Goal: Task Accomplishment & Management: Use online tool/utility

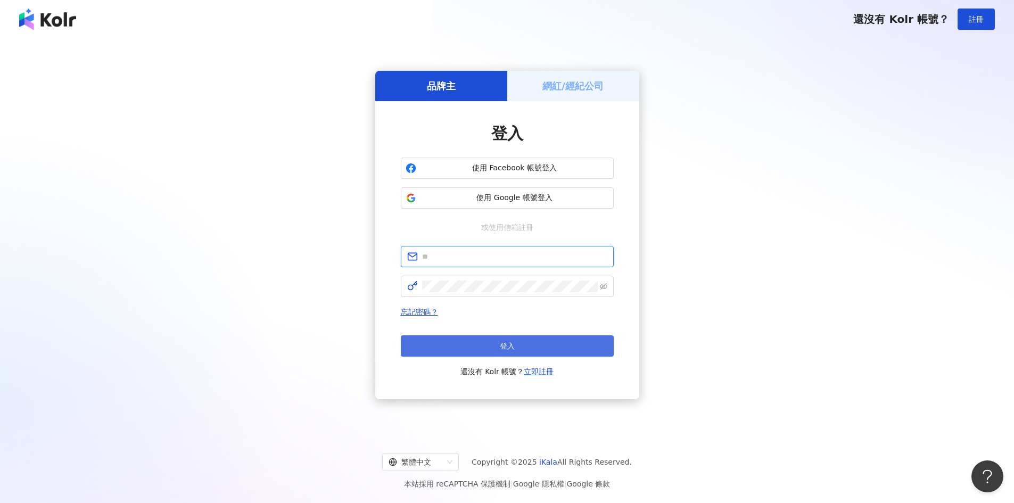
type input "**********"
click at [514, 346] on span "登入" at bounding box center [507, 346] width 15 height 9
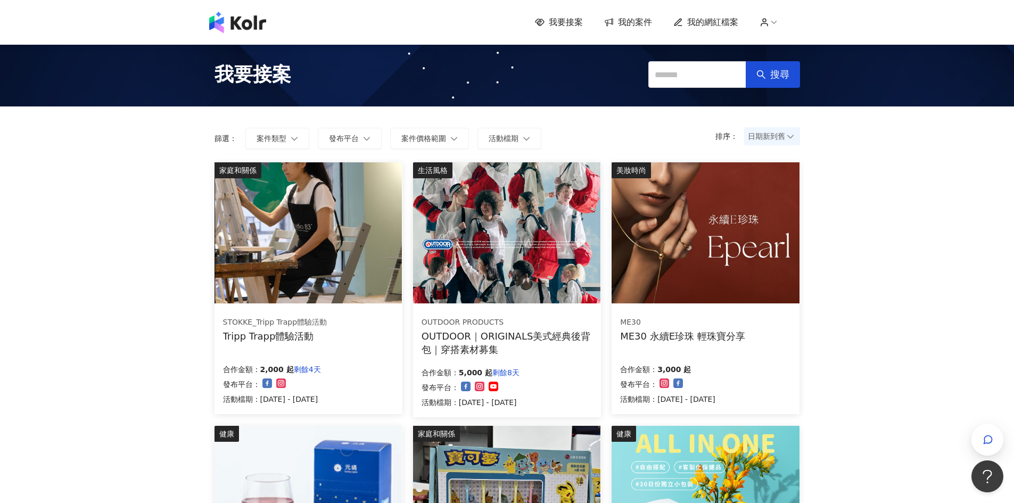
click at [338, 243] on img at bounding box center [308, 232] width 187 height 141
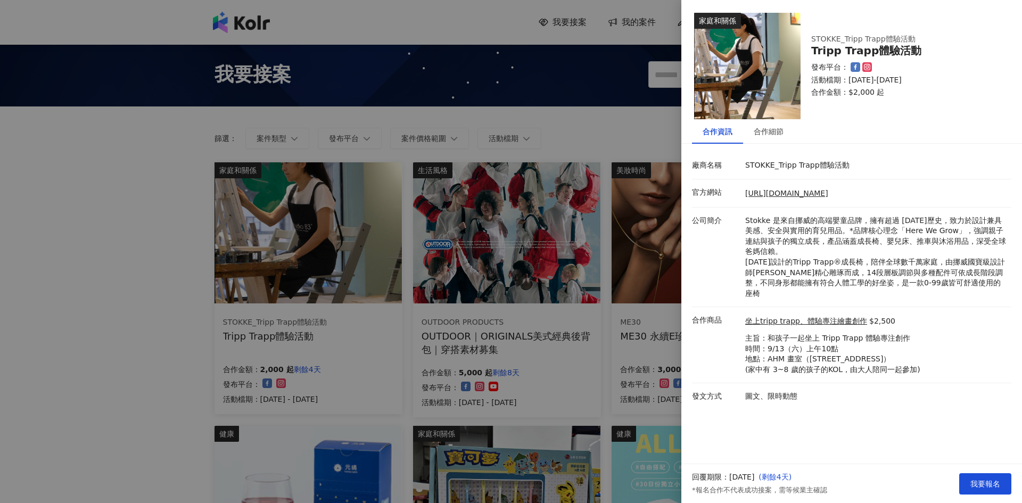
click at [26, 283] on div at bounding box center [511, 251] width 1022 height 503
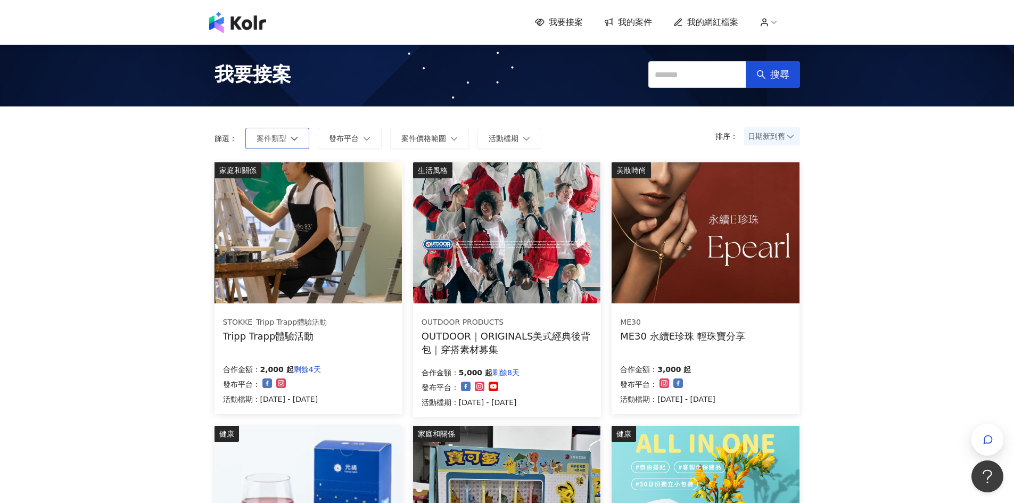
click at [292, 142] on icon "button" at bounding box center [294, 138] width 7 height 7
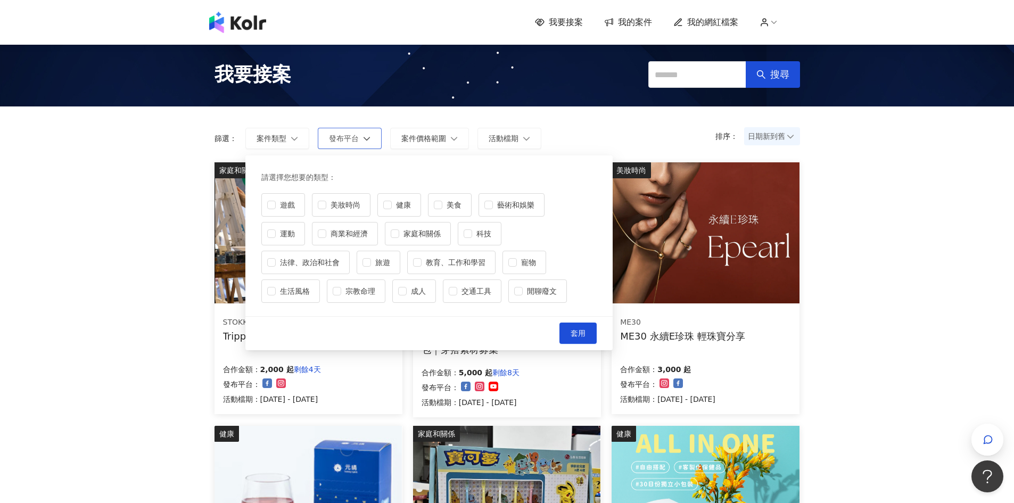
click at [342, 136] on span "發布平台" at bounding box center [344, 138] width 30 height 9
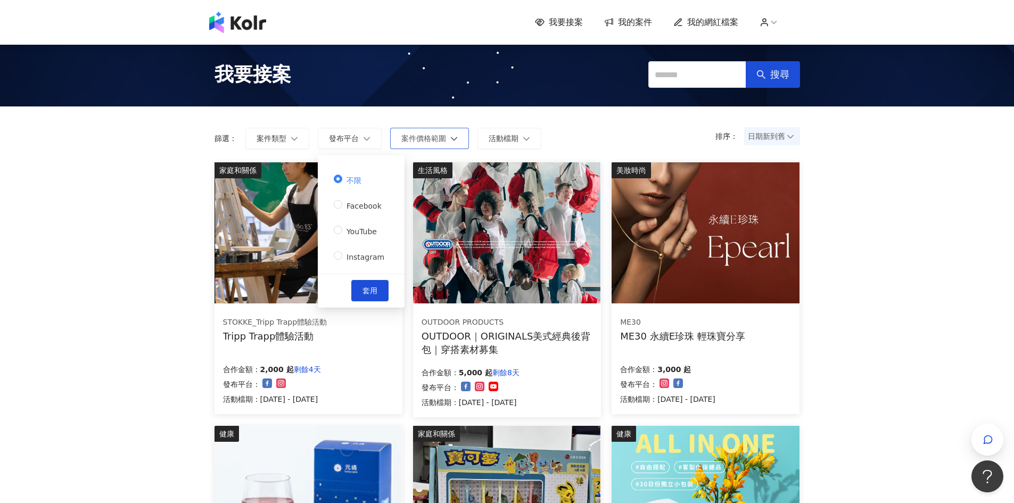
click at [405, 134] on span "案件價格範圍" at bounding box center [423, 138] width 45 height 9
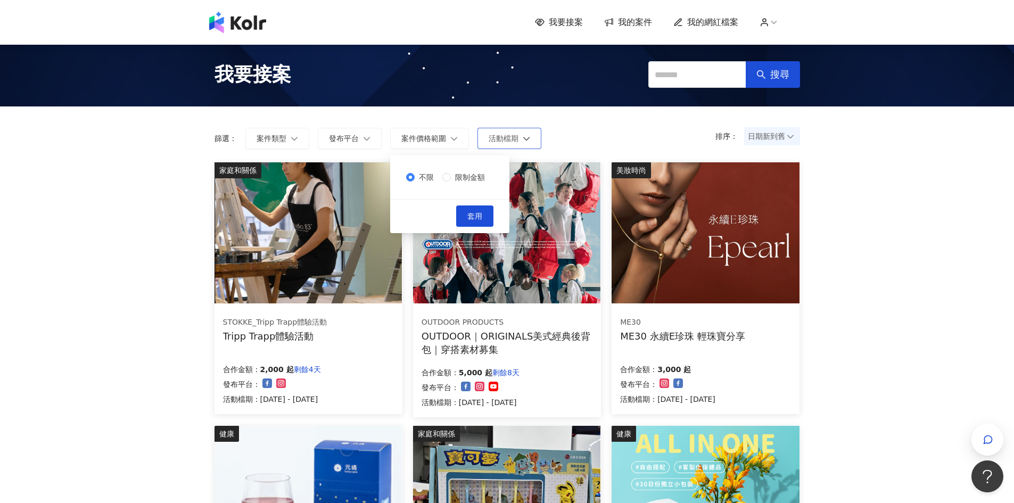
click at [517, 142] on span "活動檔期" at bounding box center [504, 138] width 30 height 9
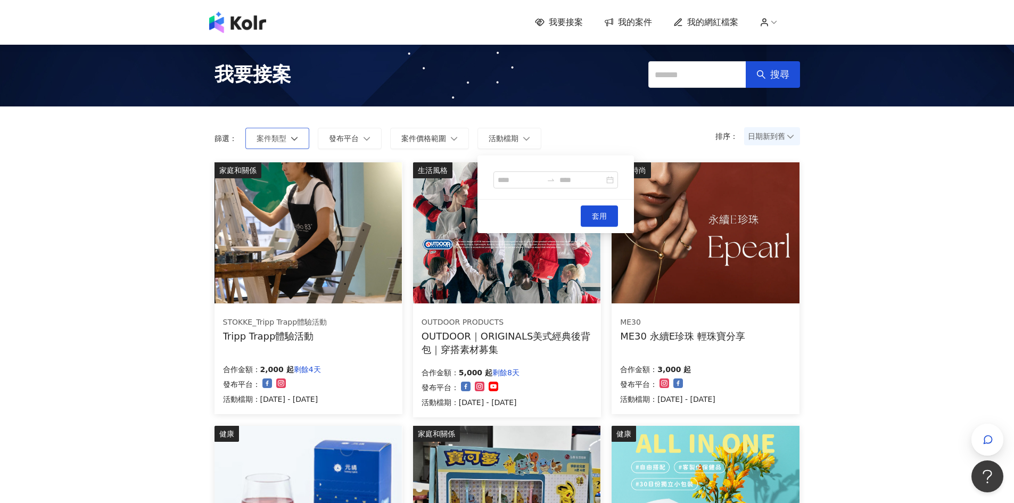
click at [289, 130] on button "案件類型" at bounding box center [277, 138] width 64 height 21
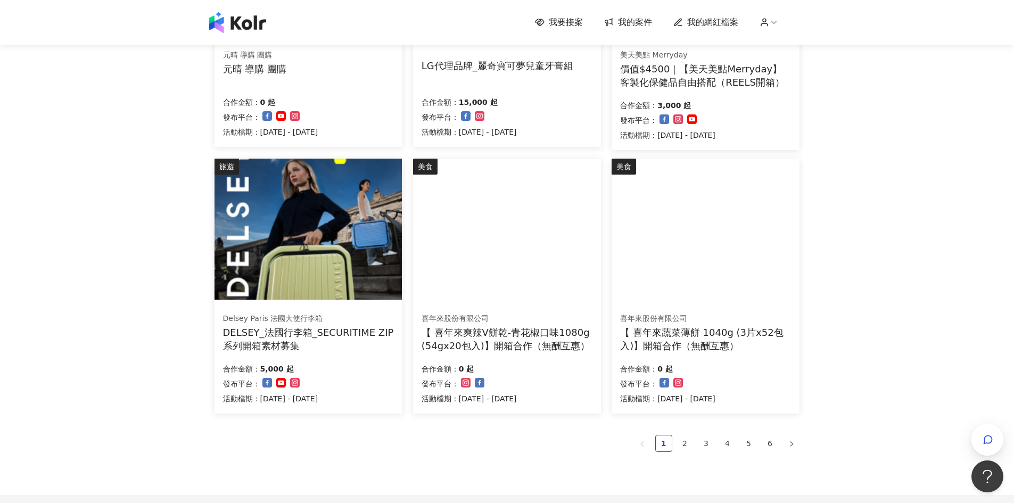
scroll to position [532, 0]
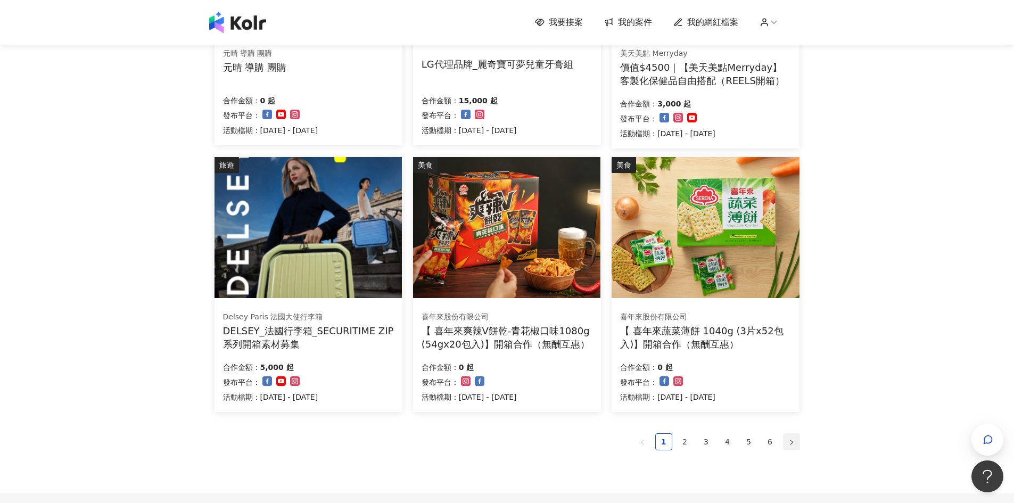
click at [792, 449] on button "button" at bounding box center [791, 441] width 17 height 17
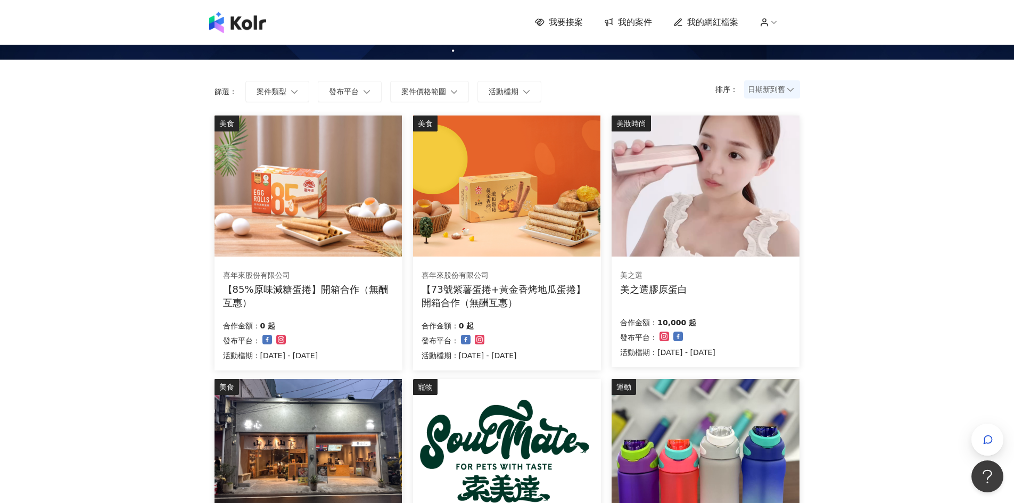
scroll to position [0, 0]
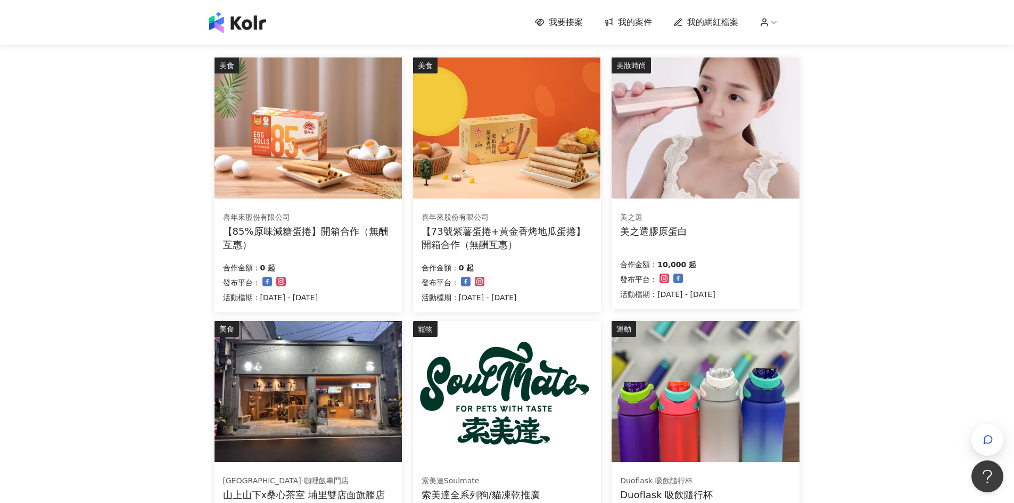
scroll to position [266, 0]
